Goal: Transaction & Acquisition: Purchase product/service

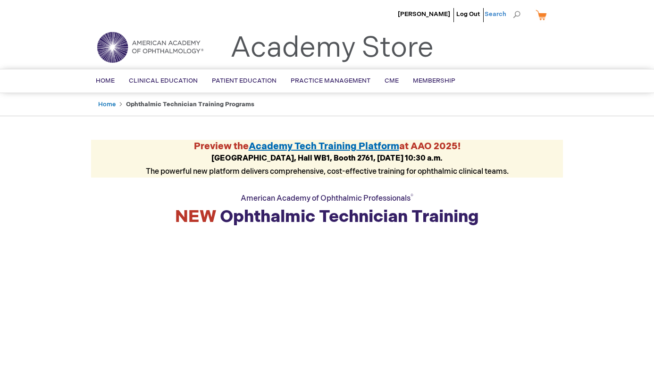
click at [520, 16] on span "Search" at bounding box center [503, 14] width 36 height 19
paste input "0120561"
type input "0120561"
click at [513, 7] on button "Search" at bounding box center [517, 14] width 8 height 15
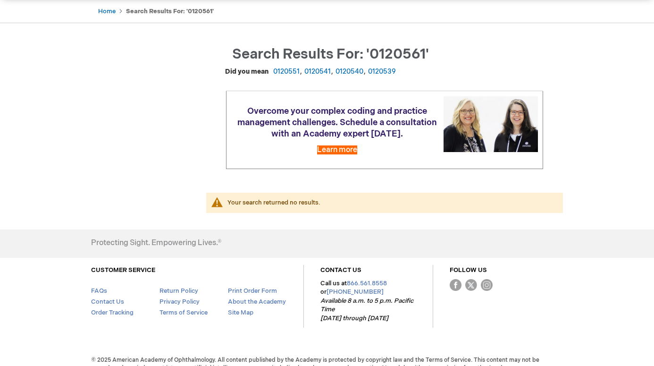
scroll to position [116, 0]
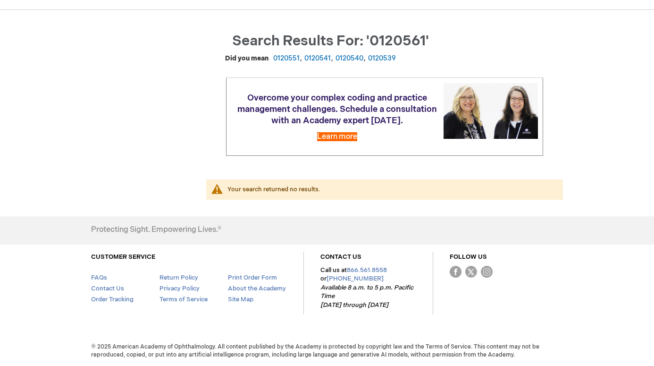
click at [289, 132] on p "Learn more" at bounding box center [384, 136] width 307 height 11
click at [97, 103] on div "Search results for: '0120561' Did you mean 0120551 0120541 0120540 0120539 Over…" at bounding box center [327, 119] width 472 height 171
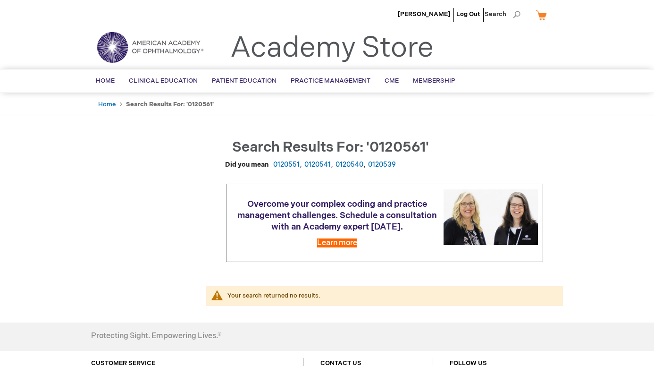
click at [377, 50] on link "Academy Store" at bounding box center [332, 48] width 204 height 34
click at [306, 50] on link "Academy Store" at bounding box center [332, 48] width 204 height 34
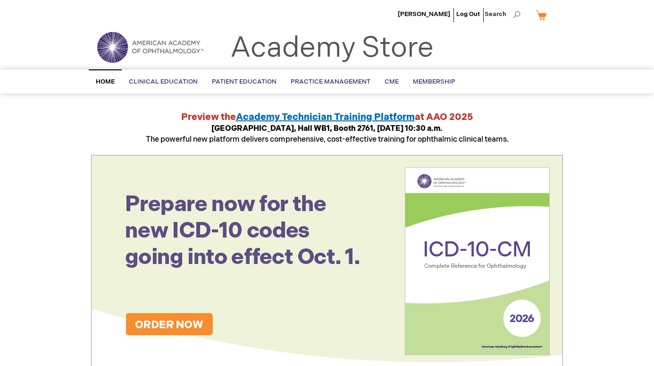
click at [266, 118] on span "Academy Technician Training Platform" at bounding box center [325, 116] width 179 height 11
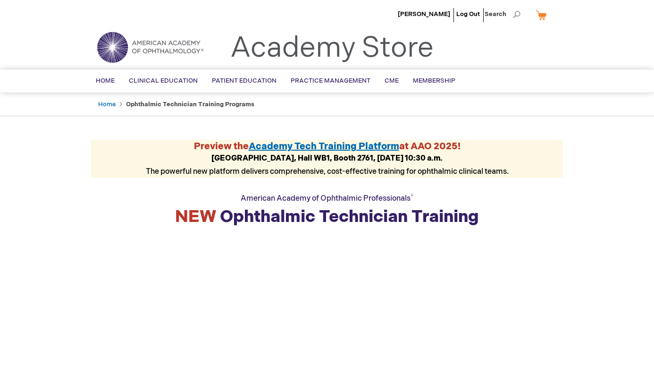
scroll to position [3, 0]
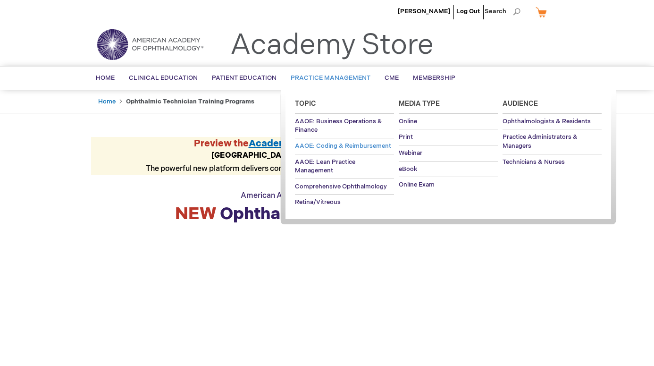
click at [331, 144] on span "AAOE: Coding & Reimbursement" at bounding box center [343, 146] width 96 height 8
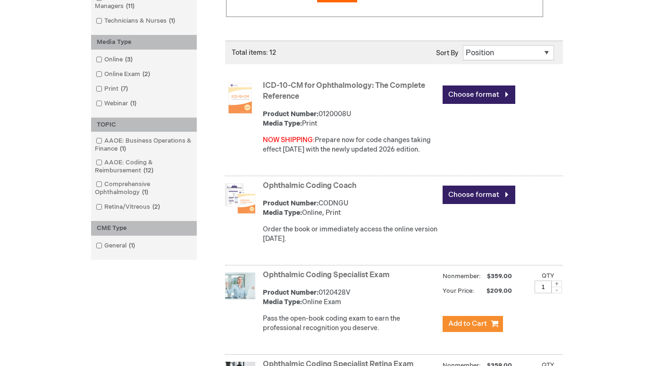
scroll to position [239, 0]
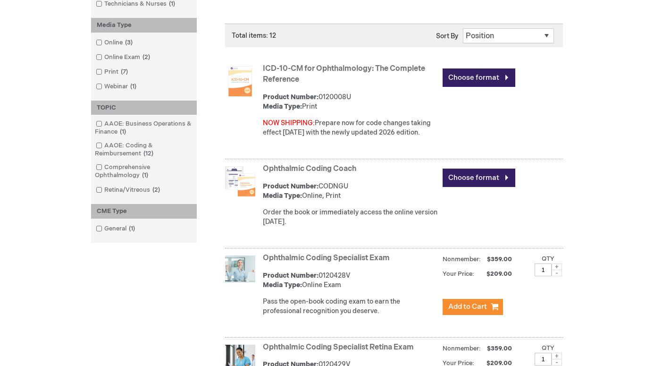
click at [316, 68] on link "ICD-10-CM for Ophthalmology: The Complete Reference" at bounding box center [344, 74] width 162 height 20
